Goal: Task Accomplishment & Management: Manage account settings

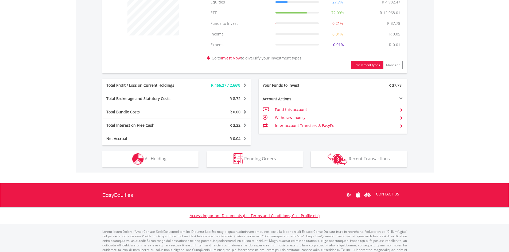
scroll to position [232, 0]
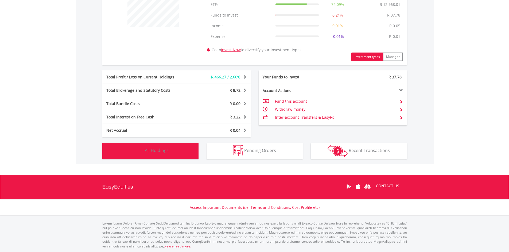
click at [158, 151] on span "All Holdings" at bounding box center [157, 151] width 24 height 6
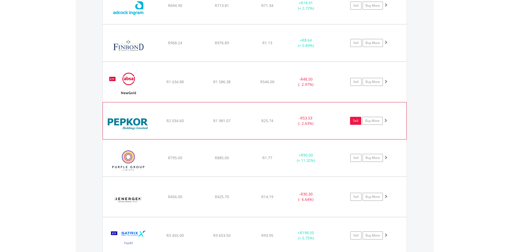
scroll to position [540, 0]
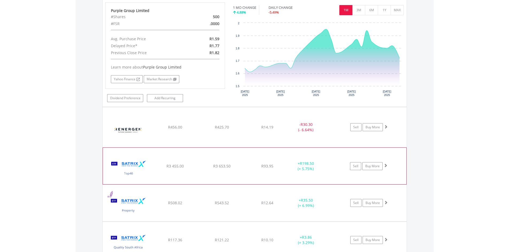
scroll to position [740, 0]
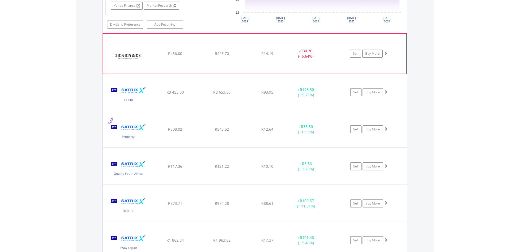
click at [135, 55] on img at bounding box center [129, 56] width 46 height 32
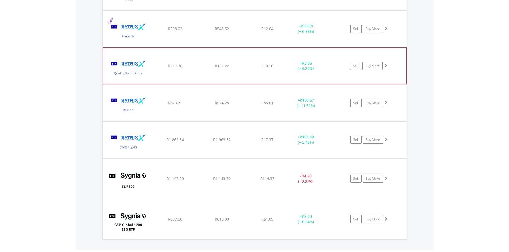
scroll to position [980, 0]
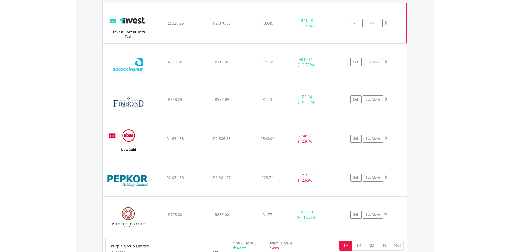
scroll to position [504, 0]
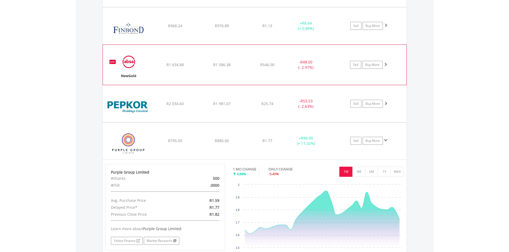
click at [130, 65] on img at bounding box center [129, 68] width 46 height 32
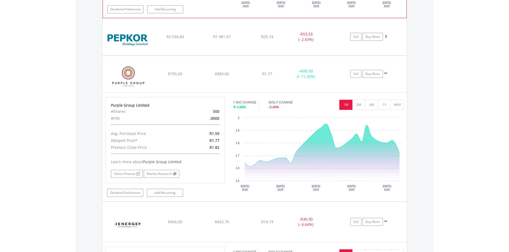
scroll to position [691, 0]
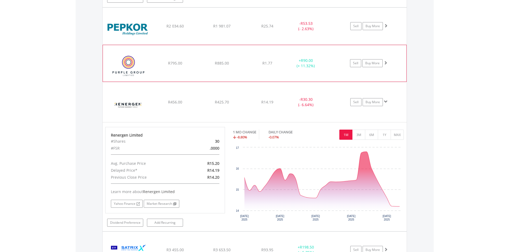
click at [138, 64] on img at bounding box center [129, 66] width 46 height 28
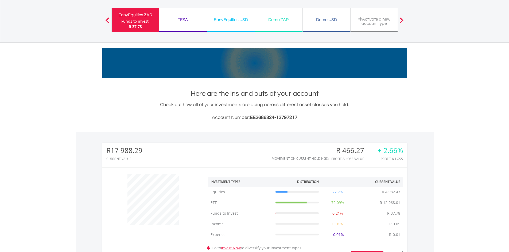
scroll to position [0, 0]
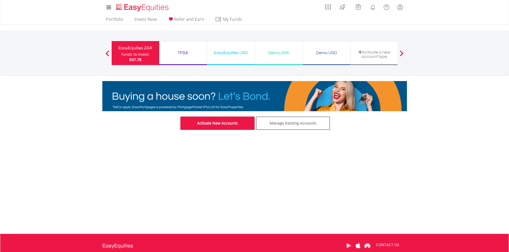
click at [242, 124] on link "Activate New Accounts" at bounding box center [217, 123] width 74 height 13
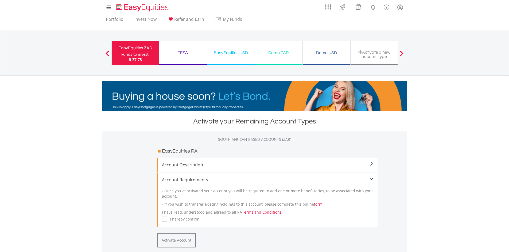
click at [111, 53] on div at bounding box center [107, 52] width 11 height 5
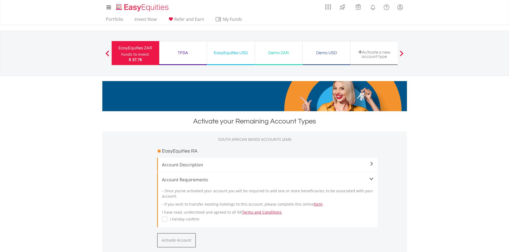
click at [390, 57] on div "Activate a new account type" at bounding box center [374, 54] width 41 height 9
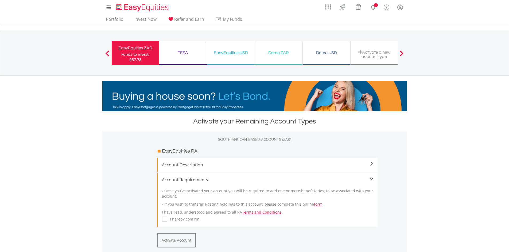
click at [400, 53] on span at bounding box center [402, 53] width 4 height 6
